Goal: Transaction & Acquisition: Register for event/course

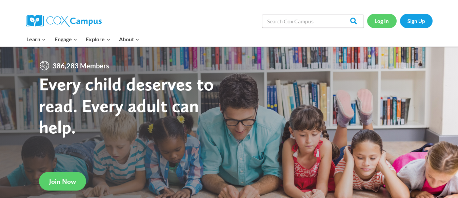
click at [384, 25] on link "Log In" at bounding box center [382, 21] width 30 height 14
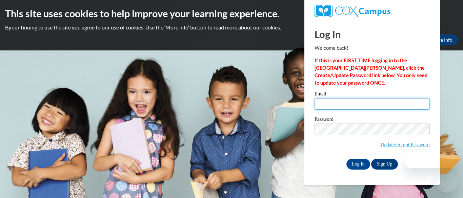
click at [364, 105] on input "Email" at bounding box center [372, 104] width 115 height 12
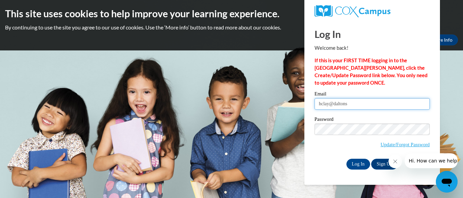
type input "[EMAIL_ADDRESS][DOMAIN_NAME]"
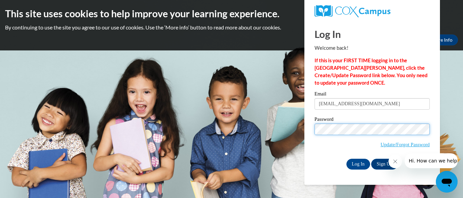
click at [347, 159] on input "Log In" at bounding box center [359, 164] width 24 height 11
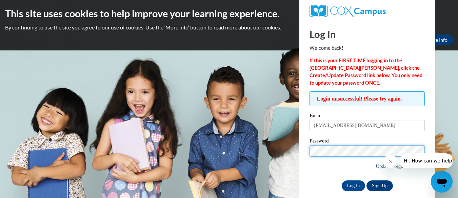
click at [342, 181] on input "Log In" at bounding box center [354, 186] width 24 height 11
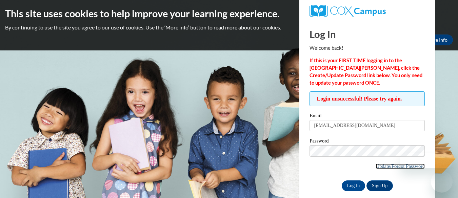
click at [403, 167] on body "This site uses cookies to help improve your learning experience. By continuing …" at bounding box center [229, 99] width 458 height 198
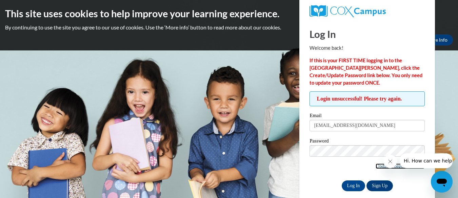
click at [378, 167] on link "Update/Forgot Password" at bounding box center [400, 166] width 49 height 5
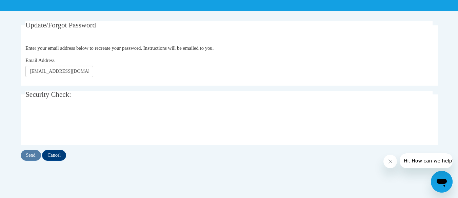
type input "[EMAIL_ADDRESS][DOMAIN_NAME]"
click at [29, 154] on input "Send" at bounding box center [31, 155] width 20 height 11
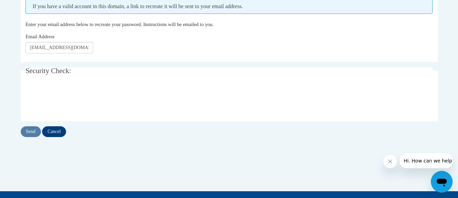
scroll to position [157, 0]
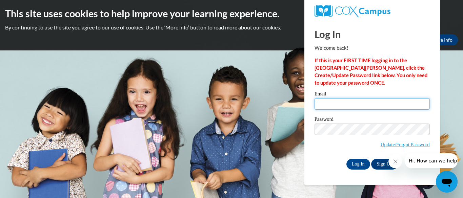
click at [378, 107] on input "Email" at bounding box center [372, 104] width 115 height 12
type input "hclay@daltonstate.edu"
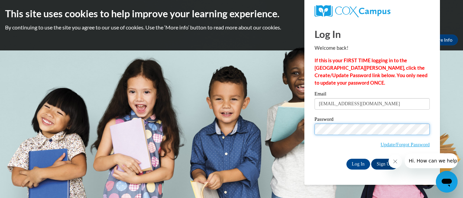
click at [347, 159] on input "Log In" at bounding box center [359, 164] width 24 height 11
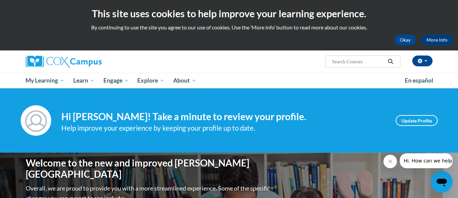
click at [357, 60] on input "Search..." at bounding box center [358, 62] width 54 height 8
type input "oral language"
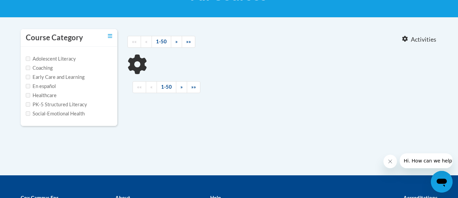
type input "oral language"
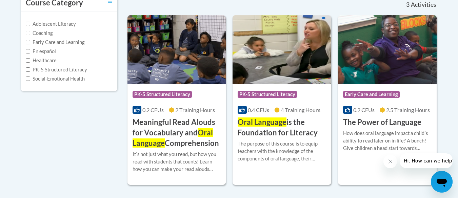
scroll to position [158, 0]
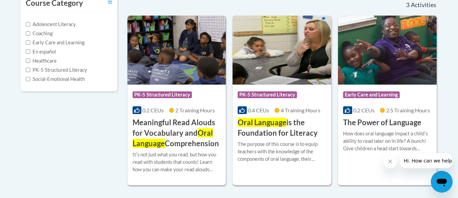
click at [289, 74] on img at bounding box center [282, 50] width 99 height 69
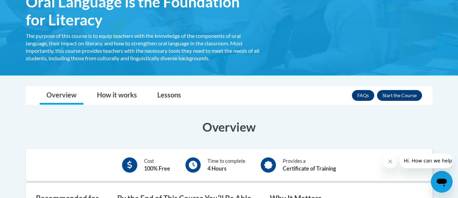
scroll to position [128, 0]
click at [392, 98] on button "Enroll" at bounding box center [399, 95] width 45 height 11
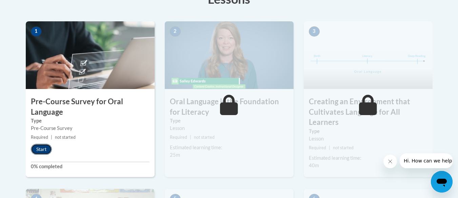
click at [41, 148] on button "Start" at bounding box center [41, 149] width 21 height 11
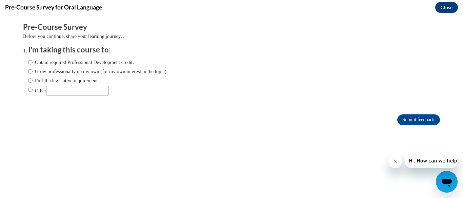
click at [28, 63] on input "Obtain required Professional Development credit." at bounding box center [30, 62] width 4 height 7
radio input "true"
click at [402, 120] on input "Submit feedback" at bounding box center [418, 120] width 43 height 11
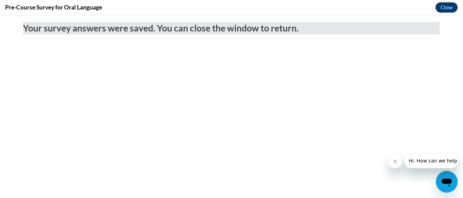
click at [448, 7] on button "Close" at bounding box center [446, 7] width 23 height 11
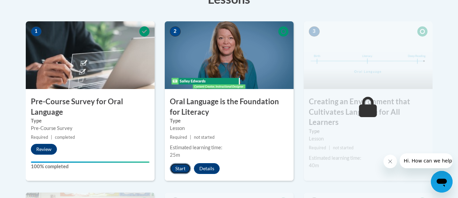
click at [176, 169] on button "Start" at bounding box center [180, 168] width 21 height 11
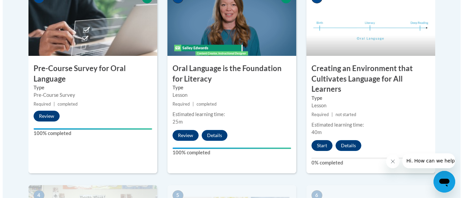
scroll to position [239, 0]
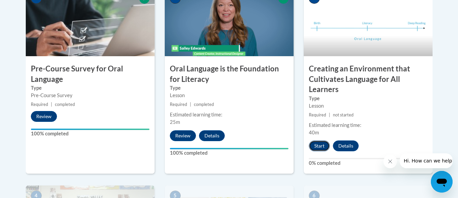
click at [319, 148] on button "Start" at bounding box center [319, 146] width 21 height 11
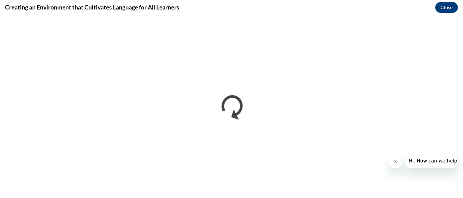
scroll to position [0, 0]
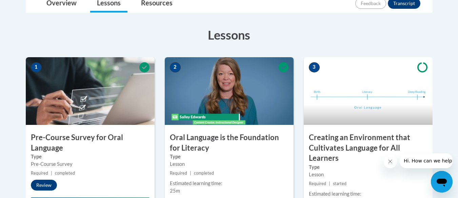
scroll to position [170, 0]
